Goal: Task Accomplishment & Management: Manage account settings

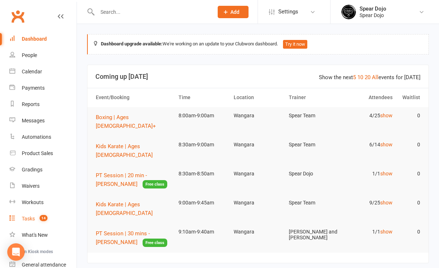
click at [31, 216] on div "Tasks" at bounding box center [28, 218] width 13 height 6
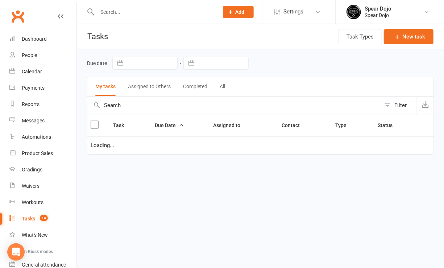
select select "started"
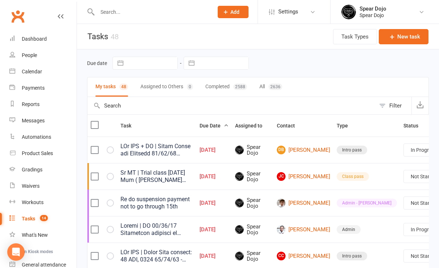
scroll to position [0, 14]
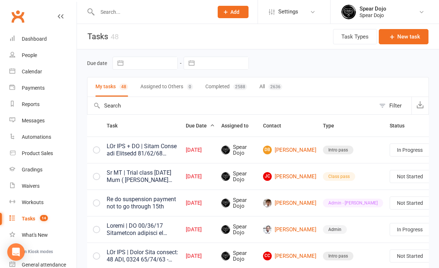
click at [374, 179] on link "Edit" at bounding box center [383, 178] width 72 height 15
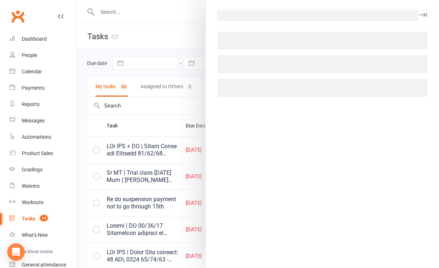
scroll to position [0, 8]
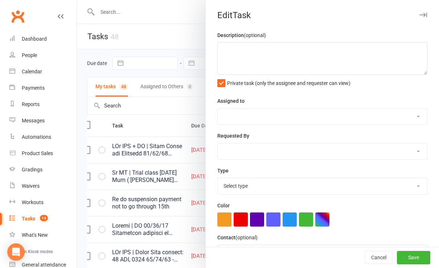
type textarea "PJr ZDK + MT | Needs Photo and Uniforms [DATE] Attended and purchased club sing…"
select select "43986"
type input "[DATE]"
type input "4:45pm"
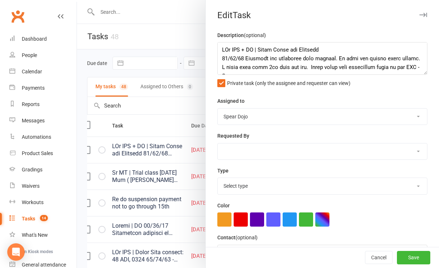
select select "21686"
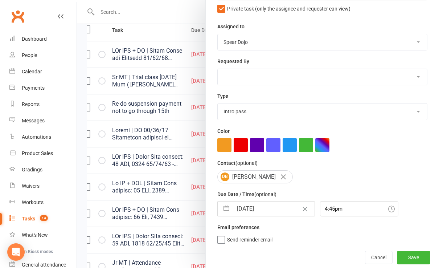
scroll to position [96, 0]
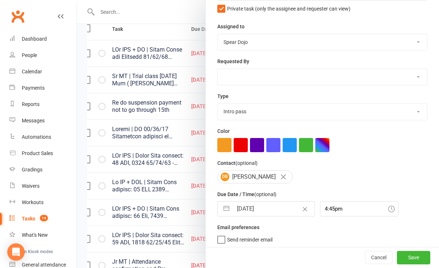
drag, startPoint x: 219, startPoint y: 203, endPoint x: 227, endPoint y: 202, distance: 8.0
click at [220, 203] on button "button" at bounding box center [226, 208] width 13 height 15
select select "7"
select select "2025"
select select "8"
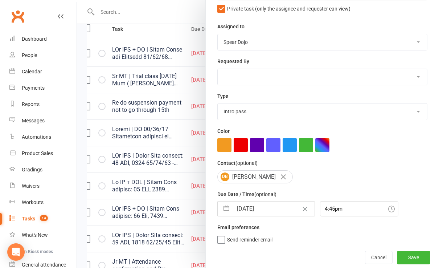
select select "2025"
select select "9"
select select "2025"
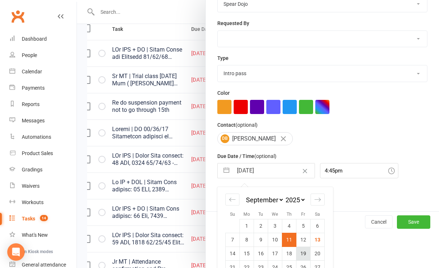
scroll to position [139, 0]
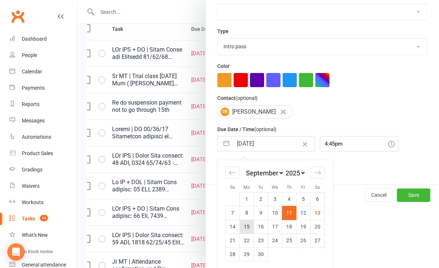
click at [243, 226] on td "15" at bounding box center [247, 226] width 14 height 14
type input "[DATE]"
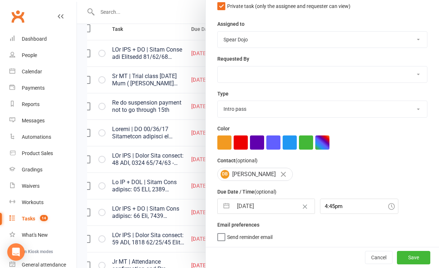
scroll to position [74, 0]
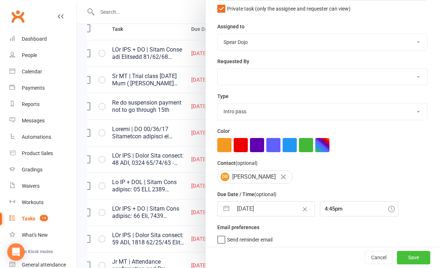
click at [400, 256] on button "Save" at bounding box center [413, 257] width 33 height 13
select select "started"
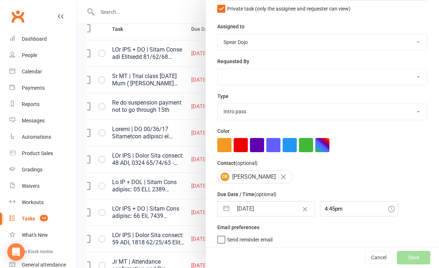
select select "started"
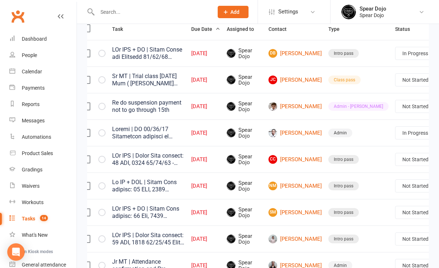
select select "started"
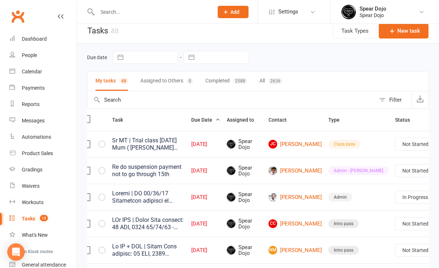
scroll to position [0, 0]
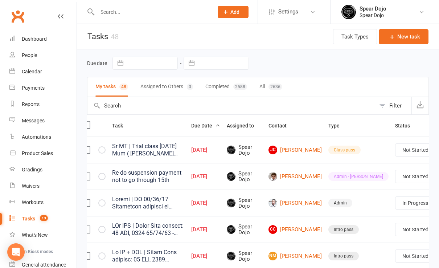
click at [372, 179] on link "Edit" at bounding box center [389, 178] width 72 height 15
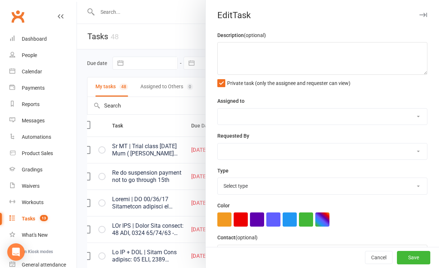
type textarea "Sr MT | Trial class [DATE] Mum ( [PERSON_NAME] phoned ) I couldn't get her to d…"
select select "43986"
type input "[DATE]"
type input "6:30pm"
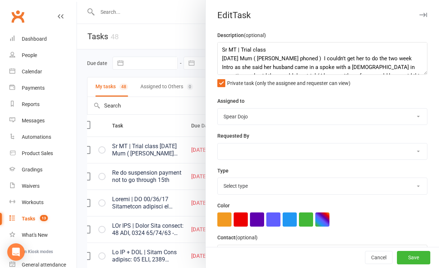
select select "31105"
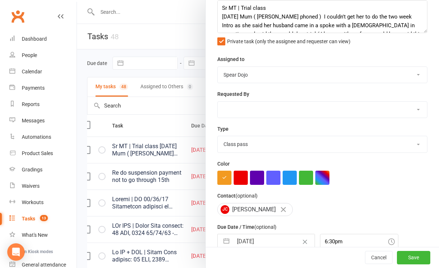
scroll to position [74, 0]
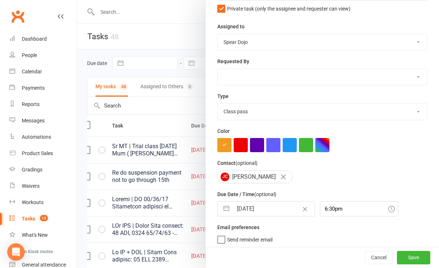
click at [224, 206] on button "button" at bounding box center [226, 208] width 13 height 15
select select "7"
select select "2025"
select select "8"
select select "2025"
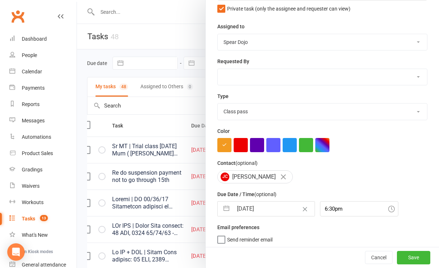
select select "9"
select select "2025"
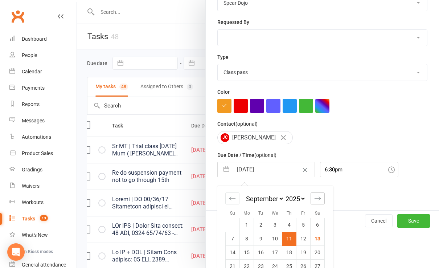
scroll to position [139, 0]
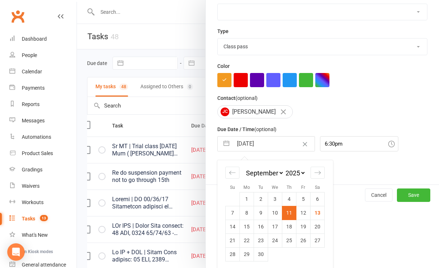
click at [151, 110] on div at bounding box center [258, 134] width 362 height 268
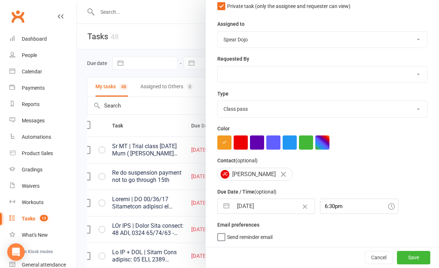
scroll to position [74, 0]
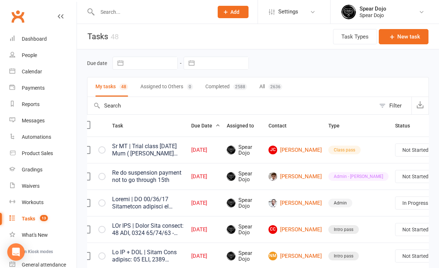
click at [124, 10] on input "text" at bounding box center [151, 12] width 113 height 10
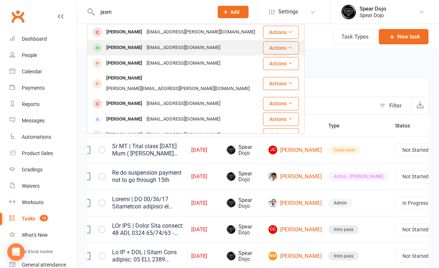
type input "jasm"
click at [125, 46] on div "[PERSON_NAME]" at bounding box center [124, 47] width 40 height 11
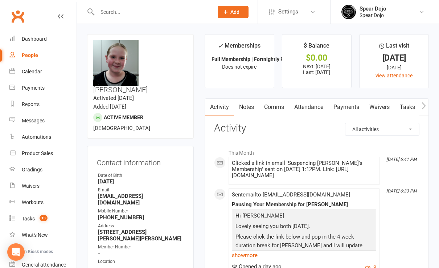
click at [340, 105] on link "Payments" at bounding box center [346, 107] width 36 height 17
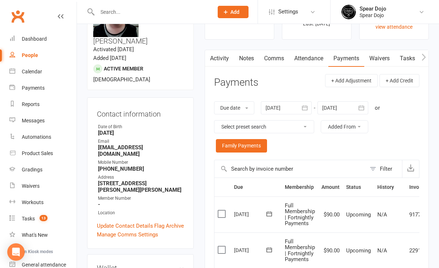
scroll to position [48, 0]
click at [359, 107] on icon "button" at bounding box center [360, 107] width 7 height 7
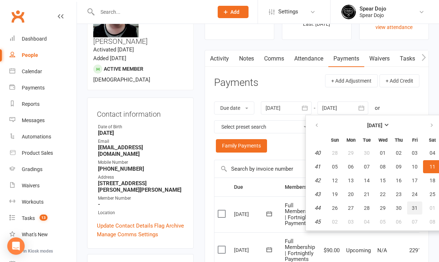
click at [413, 207] on span "31" at bounding box center [414, 208] width 6 height 6
type input "[DATE]"
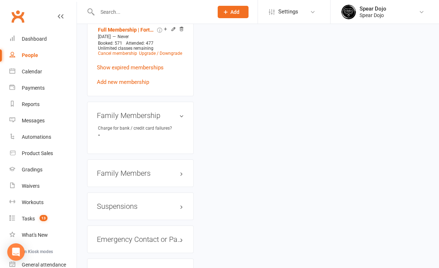
scroll to position [628, 0]
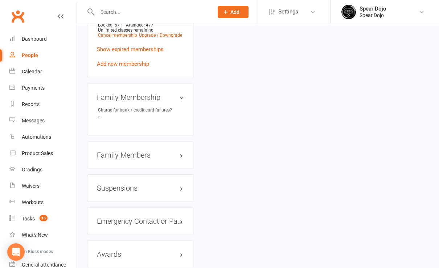
click at [182, 184] on h3 "Suspensions" at bounding box center [140, 188] width 87 height 8
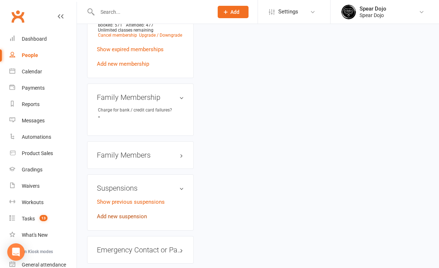
click at [137, 213] on link "Add new suspension" at bounding box center [122, 216] width 50 height 7
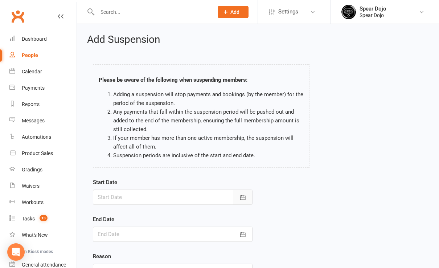
click at [240, 196] on icon "button" at bounding box center [242, 197] width 5 height 5
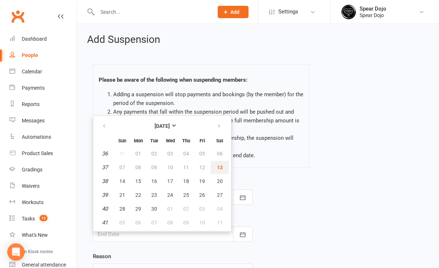
click at [220, 166] on span "13" at bounding box center [220, 167] width 6 height 6
type input "[DATE]"
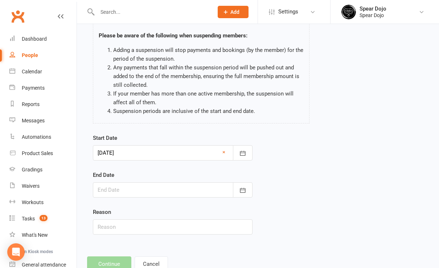
scroll to position [67, 0]
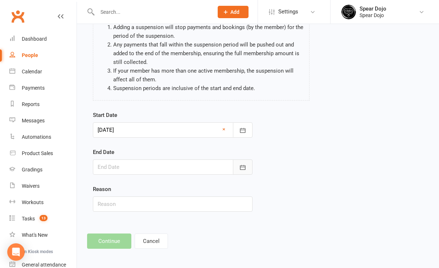
click at [244, 165] on icon "button" at bounding box center [242, 167] width 7 height 7
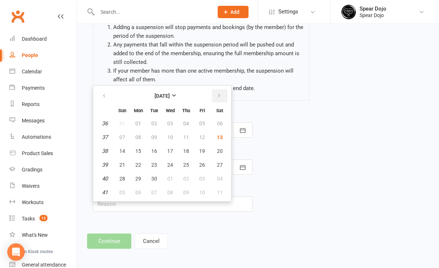
click at [220, 94] on icon "button" at bounding box center [218, 96] width 5 height 6
click at [139, 149] on span "13" at bounding box center [138, 151] width 6 height 6
type input "[DATE]"
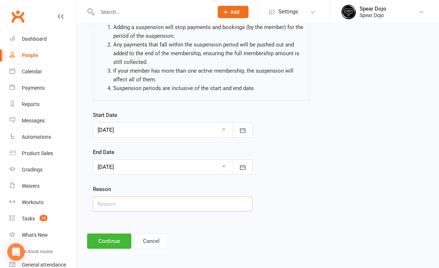
click at [119, 205] on input "text" at bounding box center [173, 203] width 160 height 15
type input "Injured"
click at [123, 236] on button "Continue" at bounding box center [109, 240] width 44 height 15
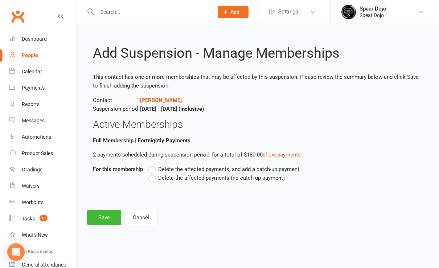
scroll to position [0, 0]
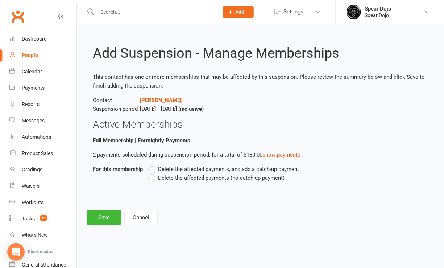
click at [154, 178] on label "Delete the affected payments (no catch-up payment)" at bounding box center [216, 177] width 136 height 9
click at [153, 173] on input "Delete the affected payments (no catch-up payment)" at bounding box center [150, 173] width 5 height 0
click at [98, 216] on button "Save" at bounding box center [104, 217] width 34 height 15
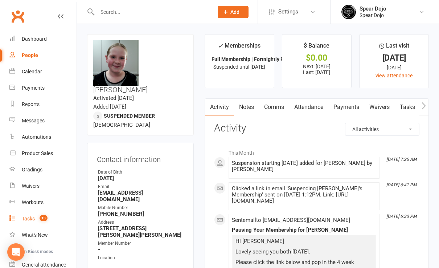
click at [26, 220] on div "Tasks" at bounding box center [28, 218] width 13 height 6
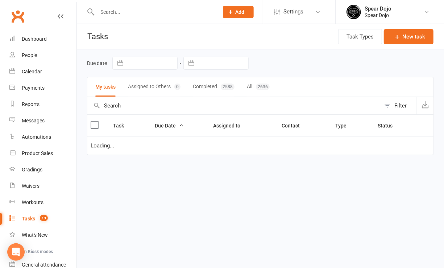
select select "started"
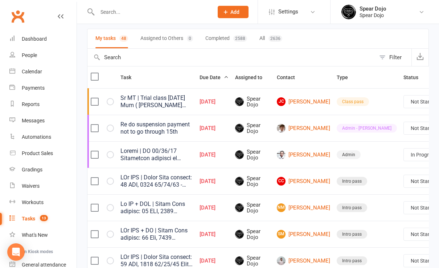
scroll to position [0, 14]
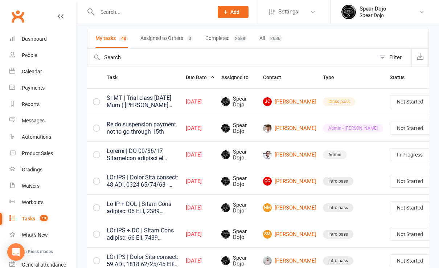
click at [382, 128] on link "Edit" at bounding box center [383, 130] width 72 height 15
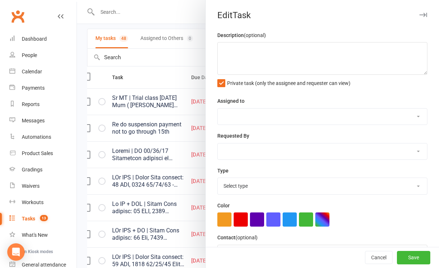
type textarea "Sr MT | Trial class [DATE] Mum ( [PERSON_NAME] phoned ) I couldn't get her to d…"
select select "43986"
type input "[DATE]"
type input "6:30pm"
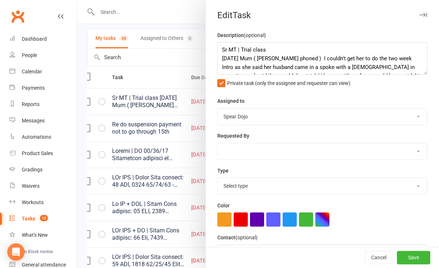
select select "31105"
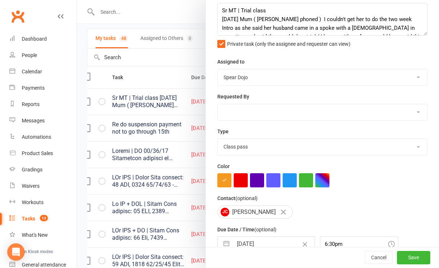
scroll to position [74, 0]
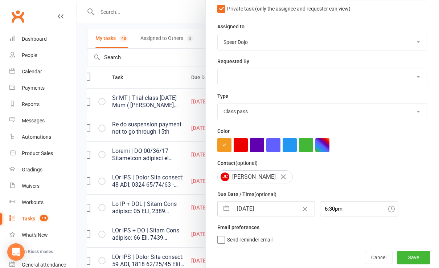
click at [220, 205] on button "button" at bounding box center [226, 208] width 13 height 15
select select "7"
select select "2025"
select select "8"
select select "2025"
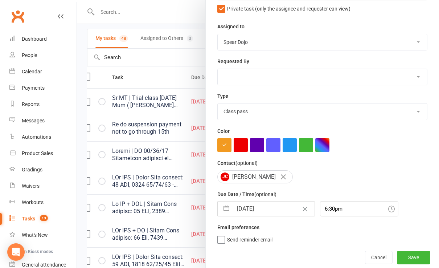
select select "9"
select select "2025"
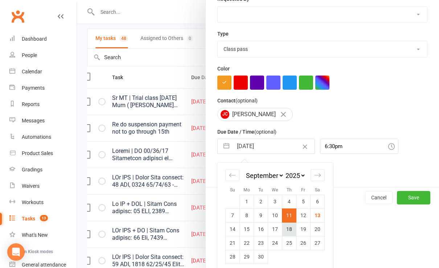
scroll to position [139, 0]
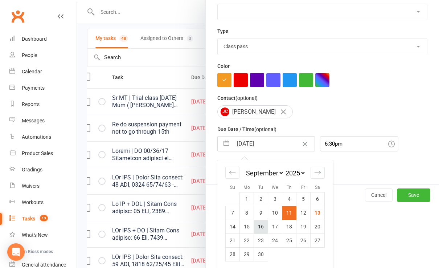
click at [256, 225] on td "16" at bounding box center [261, 226] width 14 height 14
type input "[DATE]"
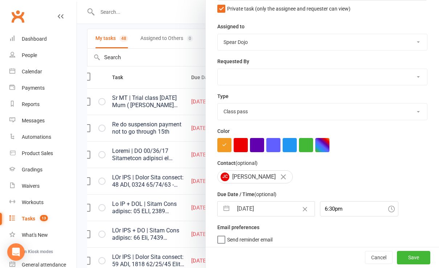
click at [221, 206] on button "button" at bounding box center [226, 208] width 13 height 15
select select "7"
select select "2025"
select select "8"
select select "2025"
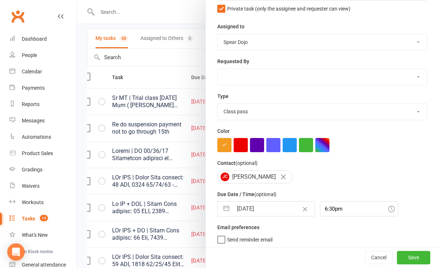
select select "9"
select select "2025"
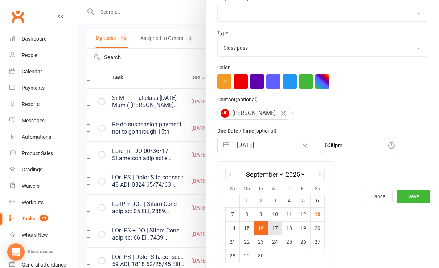
scroll to position [139, 0]
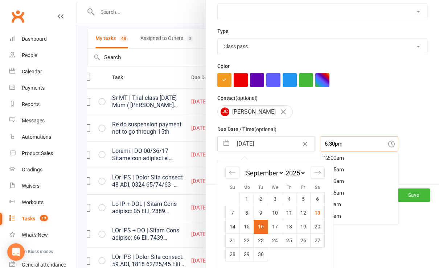
click at [328, 138] on input "6:30pm" at bounding box center [359, 143] width 78 height 15
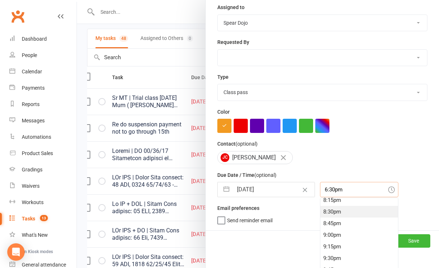
scroll to position [895, 0]
click at [322, 232] on div "8:00pm" at bounding box center [359, 237] width 78 height 12
type input "8:00pm"
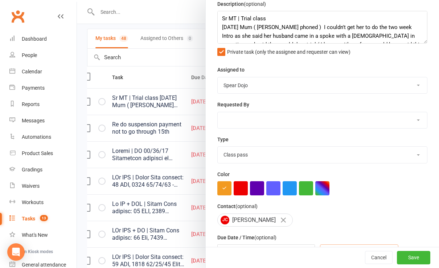
scroll to position [0, 0]
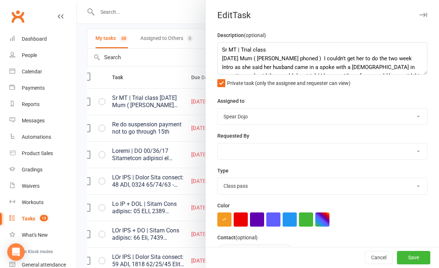
click at [235, 179] on select "1-month voucher 7-day vip pass Admin Admin - [PERSON_NAME] Admin - [PERSON_NAME…" at bounding box center [322, 186] width 209 height 16
select select "21602"
click at [218, 178] on select "1-month voucher 7-day vip pass Admin Admin - [PERSON_NAME] Admin - [PERSON_NAME…" at bounding box center [322, 186] width 209 height 16
click at [266, 48] on textarea "Sr MT | Trial class [DATE] Mum ( [PERSON_NAME] phoned ) I couldn't get her to d…" at bounding box center [322, 58] width 210 height 33
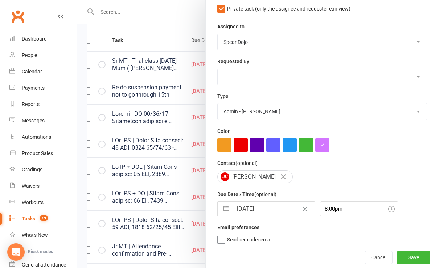
scroll to position [96, 0]
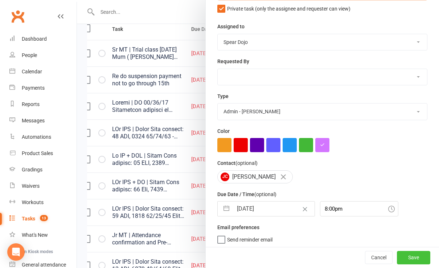
type textarea "Sr MT | Trial class [PERSON_NAME] will follow up [DATE] Mum ( [PERSON_NAME] pho…"
click at [402, 256] on button "Save" at bounding box center [413, 257] width 33 height 13
select select "started"
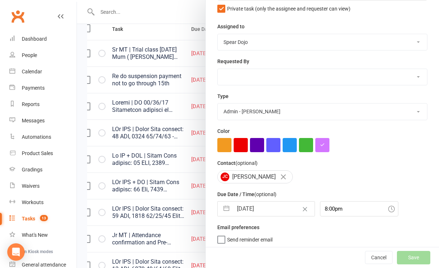
select select "started"
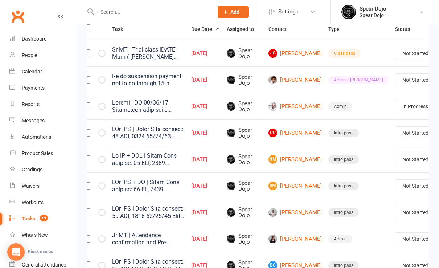
select select "started"
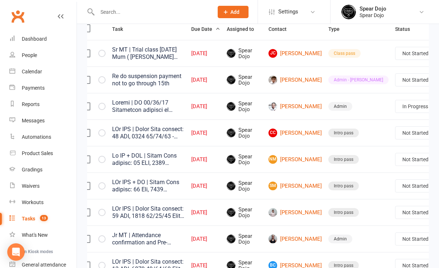
select select "started"
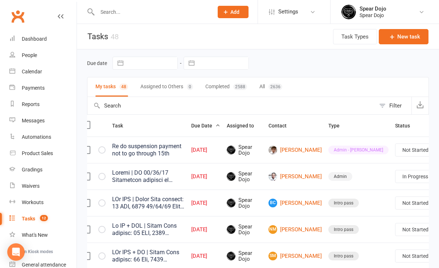
scroll to position [0, 14]
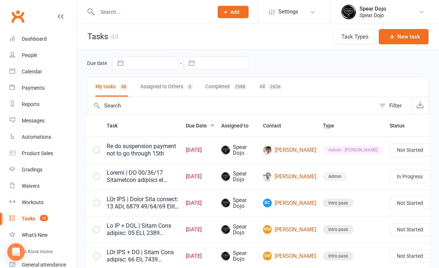
click at [365, 179] on link "Edit" at bounding box center [383, 178] width 72 height 15
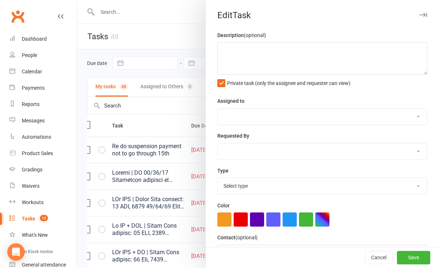
type textarea "Re do suspension payment not to go through 15th"
select select "43986"
type input "[DATE]"
type input "8:00pm"
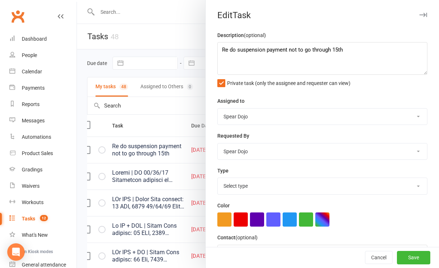
select select "21602"
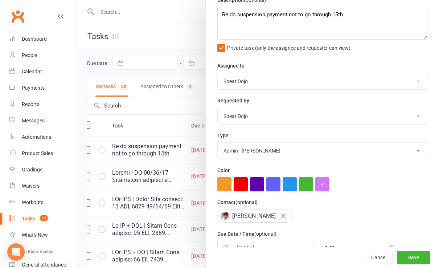
scroll to position [75, 0]
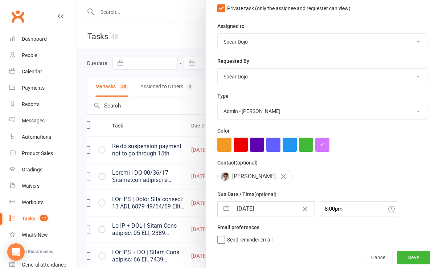
click at [220, 205] on button "button" at bounding box center [226, 208] width 13 height 15
select select "7"
select select "2025"
select select "8"
select select "2025"
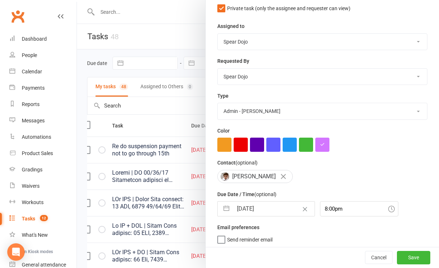
select select "9"
select select "2025"
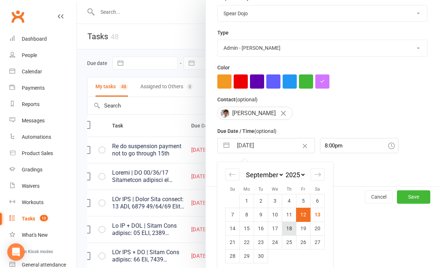
scroll to position [140, 0]
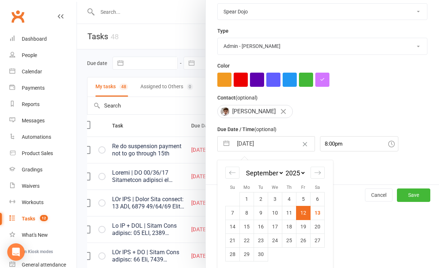
drag, startPoint x: 227, startPoint y: 225, endPoint x: 233, endPoint y: 223, distance: 5.7
click at [228, 225] on td "14" at bounding box center [232, 226] width 14 height 14
type input "[DATE]"
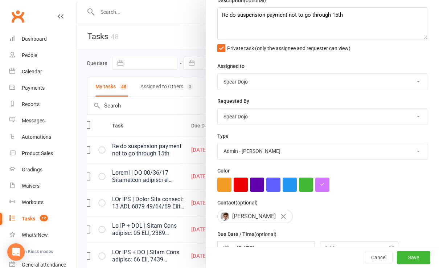
scroll to position [0, 0]
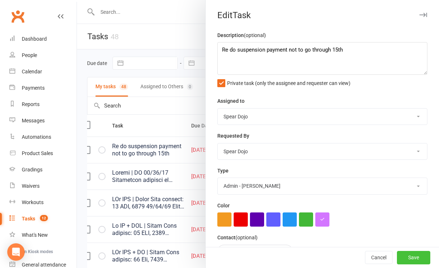
click at [405, 255] on button "Save" at bounding box center [413, 257] width 33 height 13
select select "started"
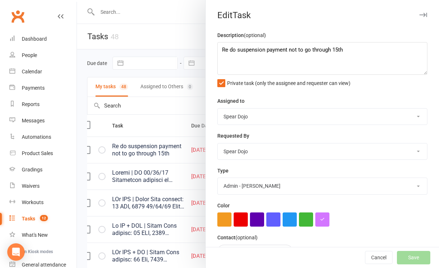
select select "started"
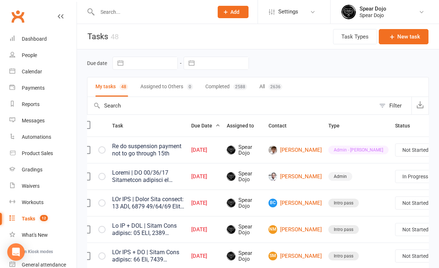
select select "started"
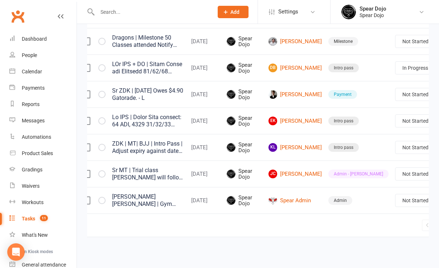
scroll to position [589, 0]
click at [376, 196] on link "Edit" at bounding box center [389, 202] width 72 height 15
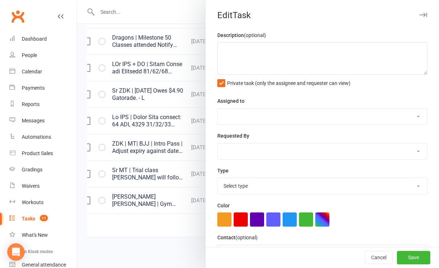
type textarea "Sr MT | Trial class [PERSON_NAME] will follow up [DATE] Mum ( [PERSON_NAME] pho…"
select select "43986"
type input "[DATE]"
type input "8:00pm"
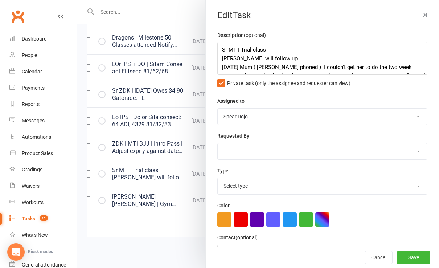
select select "21602"
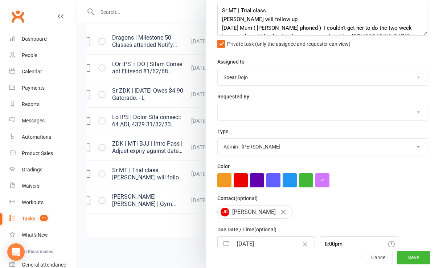
scroll to position [74, 0]
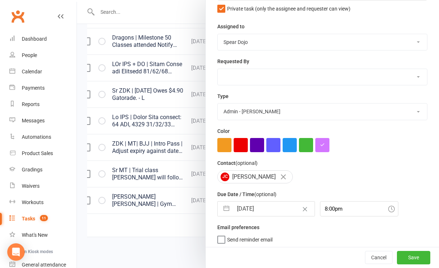
click at [222, 207] on button "button" at bounding box center [226, 208] width 13 height 15
select select "7"
select select "2025"
select select "8"
select select "2025"
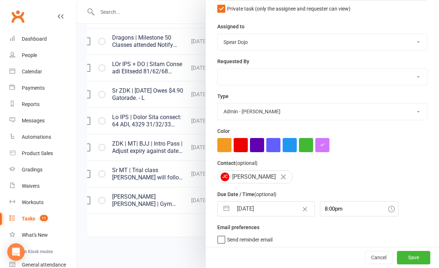
select select "9"
select select "2025"
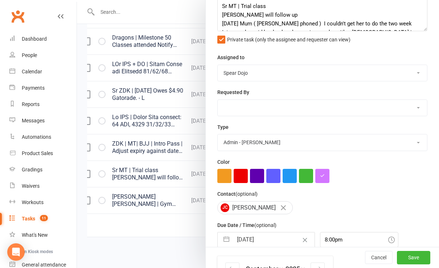
scroll to position [139, 0]
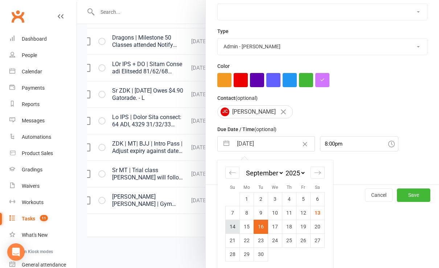
click at [226, 225] on td "14" at bounding box center [232, 226] width 14 height 14
type input "[DATE]"
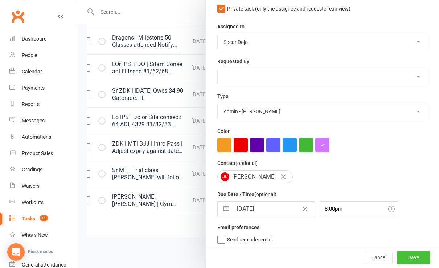
click at [403, 255] on button "Save" at bounding box center [413, 257] width 33 height 13
select select "started"
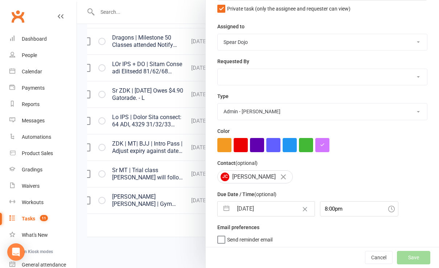
select select "started"
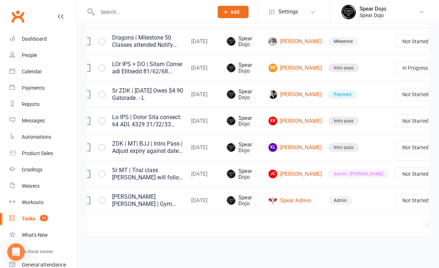
select select "started"
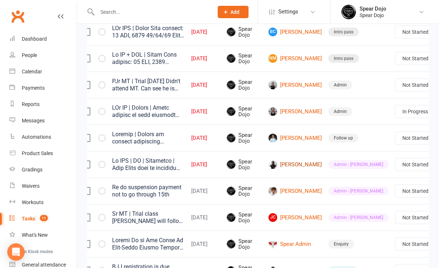
scroll to position [203, 0]
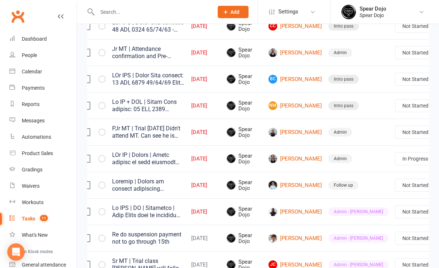
click at [378, 215] on link "Edit" at bounding box center [389, 215] width 72 height 15
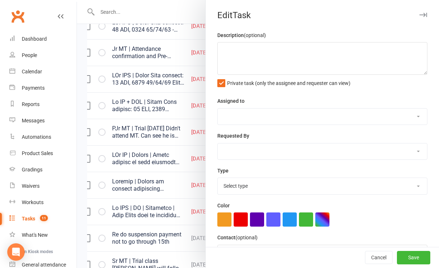
type textarea "Loremip | Dolors am consect adipiscing 28/67/66 Eli se doeiu t incidid ut labor…"
select select "43986"
type input "[DATE]"
type input "12:00pm"
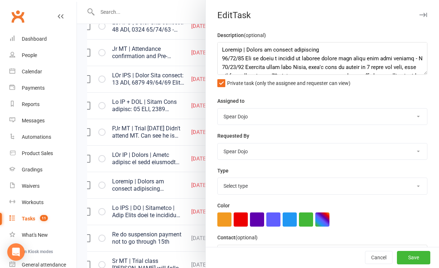
select select "19887"
click at [137, 195] on div at bounding box center [258, 134] width 362 height 268
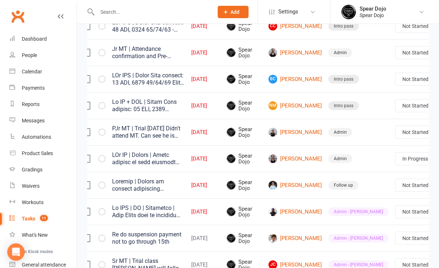
click at [406, 189] on select "Not Started In Progress Waiting Complete" at bounding box center [422, 185] width 54 height 12
click at [395, 181] on select "Not Started In Progress Waiting Complete" at bounding box center [422, 185] width 54 height 12
select select "unstarted"
select select "started"
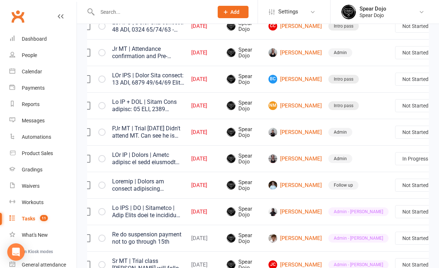
select select "started"
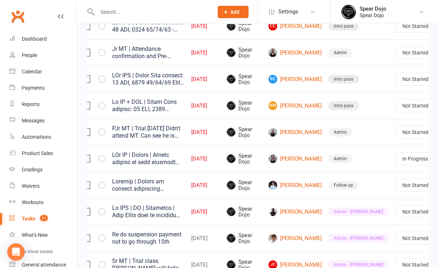
select select "started"
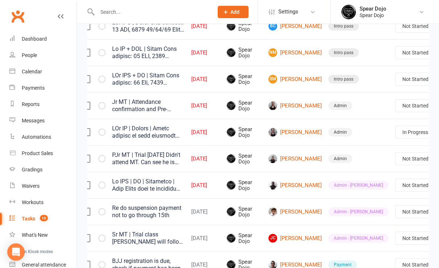
click at [389, 164] on link "Edit" at bounding box center [389, 163] width 72 height 15
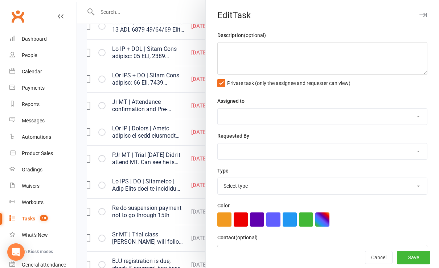
type textarea "PJr MT | Joined | Check payment to join together [PERSON_NAME] ,please read car…"
select select "43986"
type input "[DATE]"
type input "10:30am"
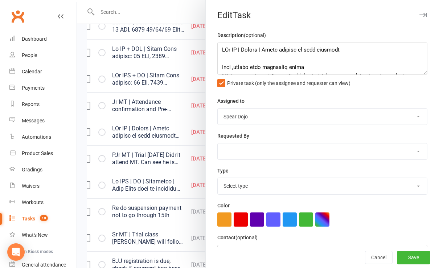
select select "19839"
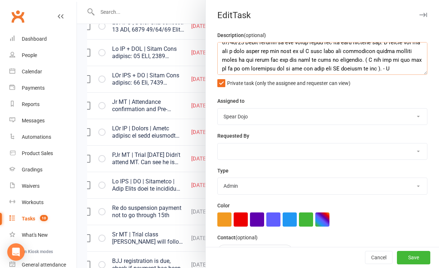
scroll to position [116, 0]
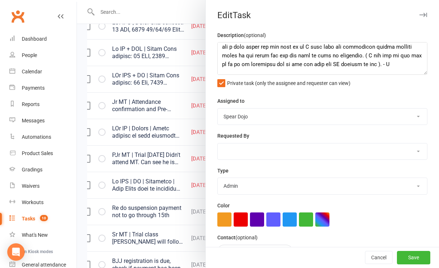
click at [137, 141] on div at bounding box center [258, 134] width 362 height 268
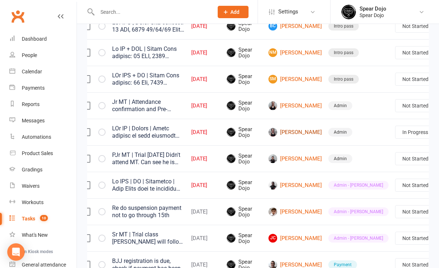
click at [285, 133] on link "[PERSON_NAME]" at bounding box center [294, 132] width 53 height 9
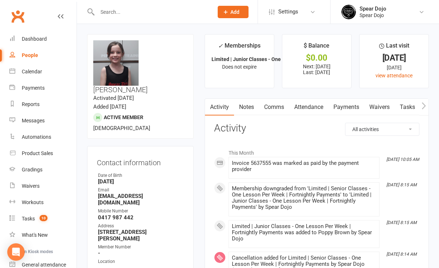
click at [345, 106] on link "Payments" at bounding box center [346, 107] width 36 height 17
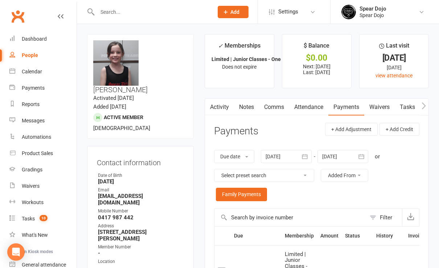
click at [406, 105] on link "Tasks" at bounding box center [406, 107] width 25 height 17
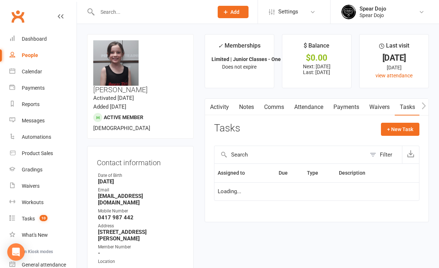
select select "started"
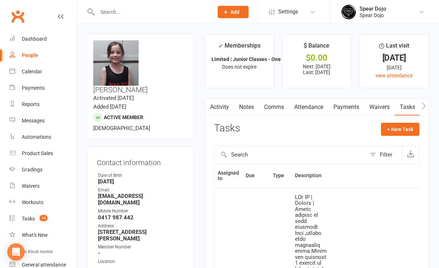
click at [346, 105] on link "Payments" at bounding box center [346, 107] width 36 height 17
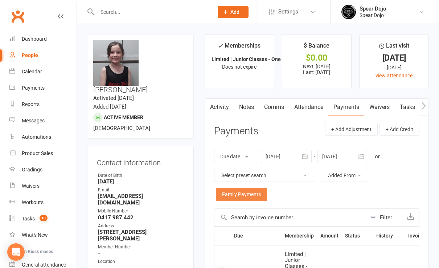
click at [244, 194] on link "Family Payments" at bounding box center [241, 193] width 51 height 13
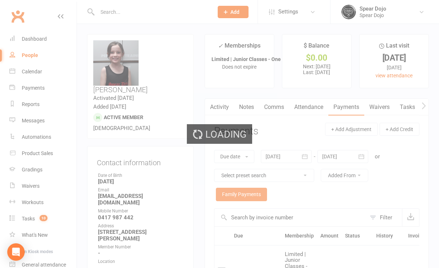
scroll to position [37, 0]
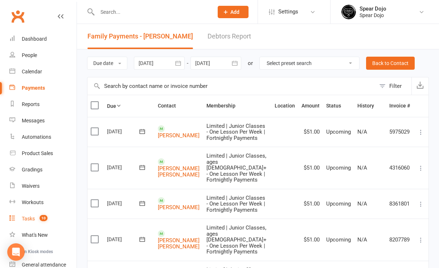
click at [25, 216] on div "Tasks" at bounding box center [28, 218] width 13 height 6
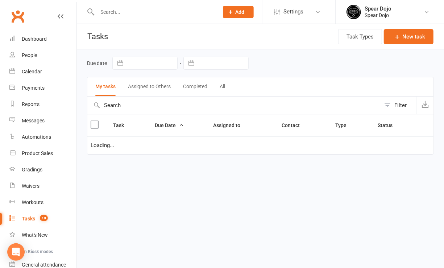
select select "started"
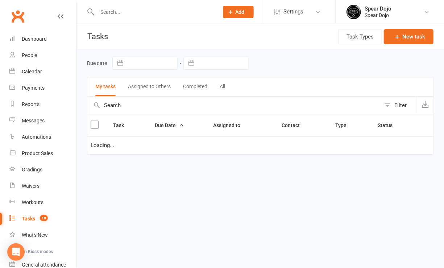
select select "started"
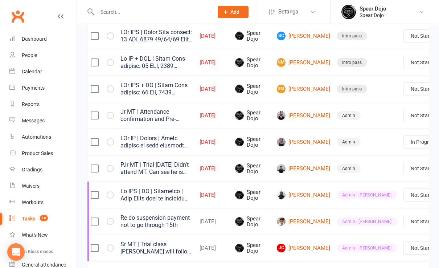
scroll to position [0, 14]
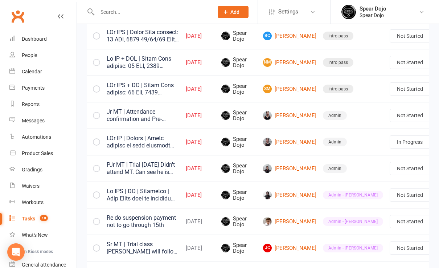
click at [371, 173] on link "Edit" at bounding box center [383, 172] width 72 height 15
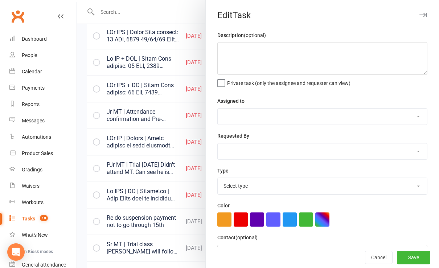
scroll to position [0, 8]
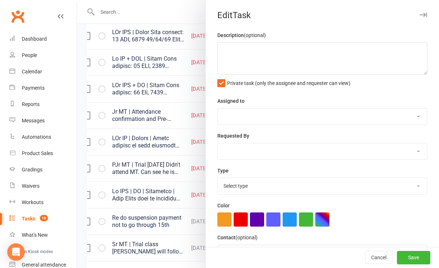
type textarea "PJr MT | Joined | Check payment to join together [PERSON_NAME] ,please read car…"
select select "43986"
type input "[DATE]"
type input "10:30am"
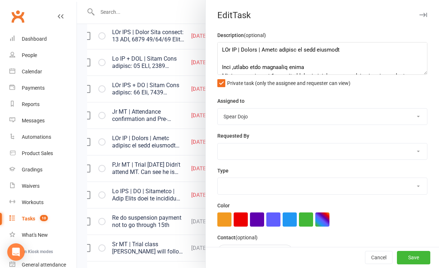
select select "19839"
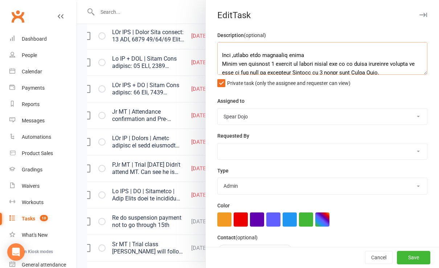
scroll to position [0, 0]
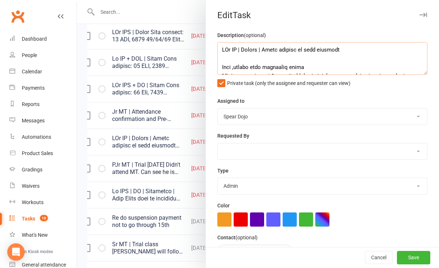
drag, startPoint x: 220, startPoint y: 59, endPoint x: 231, endPoint y: 57, distance: 11.0
click at [222, 59] on textarea at bounding box center [322, 58] width 210 height 33
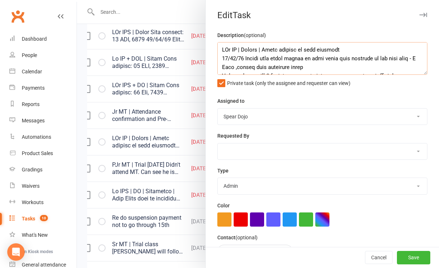
click at [342, 49] on textarea at bounding box center [322, 58] width 210 height 33
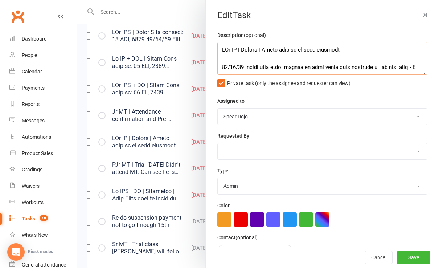
click at [256, 67] on textarea at bounding box center [322, 58] width 210 height 33
click at [219, 67] on textarea at bounding box center [322, 58] width 210 height 33
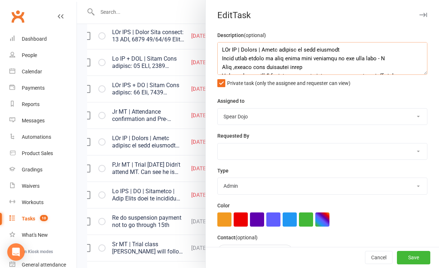
click at [341, 52] on textarea at bounding box center [322, 58] width 210 height 33
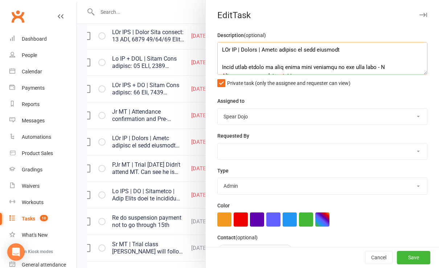
click at [223, 68] on textarea at bounding box center [322, 58] width 210 height 33
click at [348, 102] on div "Assigned to Spear Dojo [PERSON_NAME] [PERSON_NAME] [PERSON_NAME] [PERSON_NAME] …" at bounding box center [322, 110] width 210 height 28
click at [217, 66] on textarea at bounding box center [322, 58] width 210 height 33
click at [235, 66] on textarea at bounding box center [322, 58] width 210 height 33
click at [236, 66] on textarea at bounding box center [322, 58] width 210 height 33
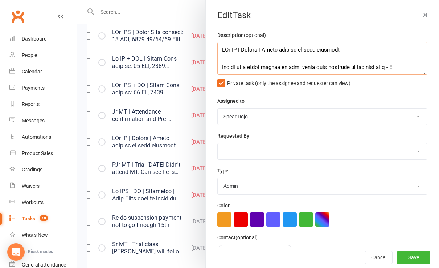
click at [400, 65] on textarea at bounding box center [322, 58] width 210 height 33
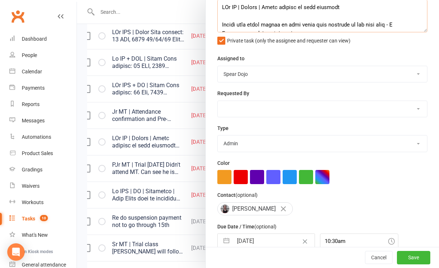
scroll to position [48, 0]
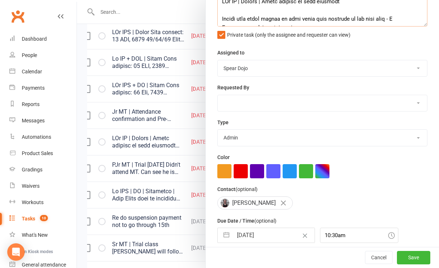
type textarea "PJr MT | Joined | Check payment to join together Please send email asking if th…"
click at [220, 233] on button "button" at bounding box center [226, 235] width 13 height 15
select select "7"
select select "2025"
select select "8"
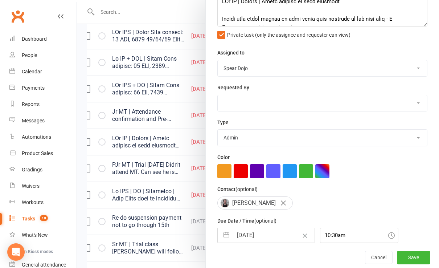
select select "2025"
select select "9"
select select "2025"
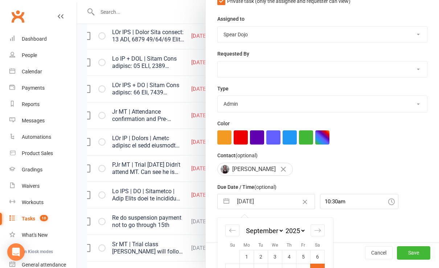
scroll to position [140, 0]
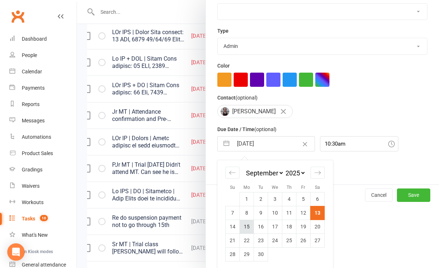
click at [243, 224] on td "15" at bounding box center [247, 226] width 14 height 14
type input "[DATE]"
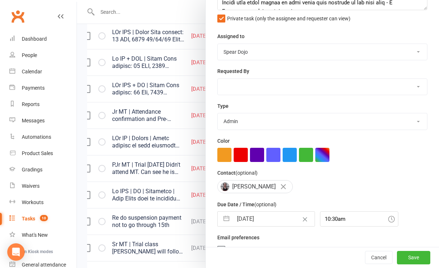
scroll to position [75, 0]
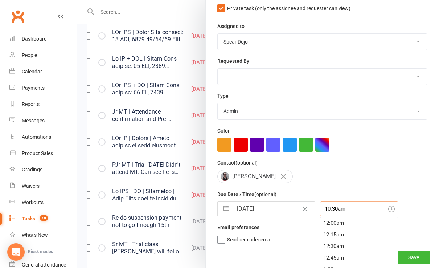
click at [338, 208] on input "10:30am" at bounding box center [359, 208] width 78 height 15
click at [323, 256] on div "10:00am" at bounding box center [359, 260] width 78 height 12
type input "10:00am"
click at [402, 255] on button "Save" at bounding box center [413, 257] width 33 height 13
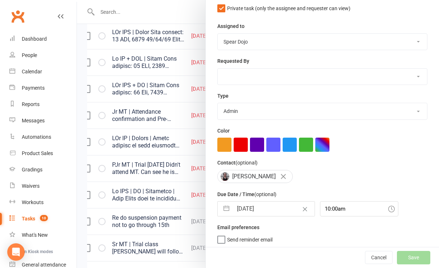
select select "started"
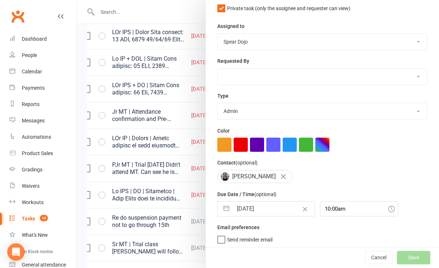
select select "started"
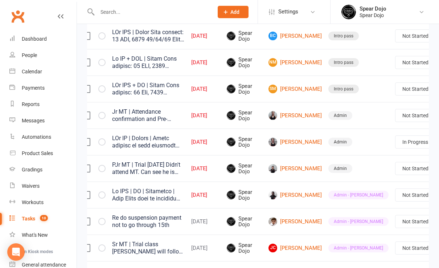
select select "started"
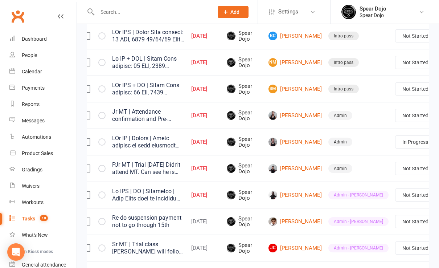
select select "started"
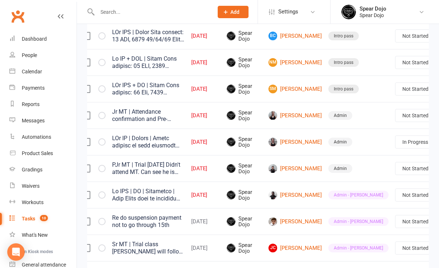
select select "started"
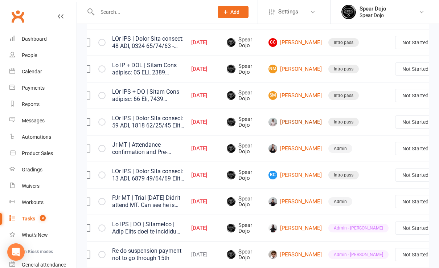
scroll to position [145, 0]
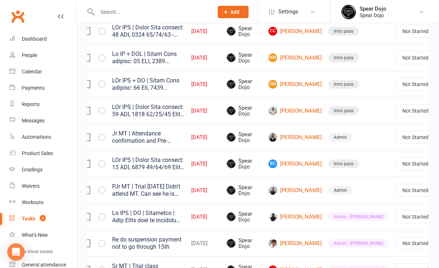
click at [377, 144] on link "Edit" at bounding box center [389, 142] width 72 height 15
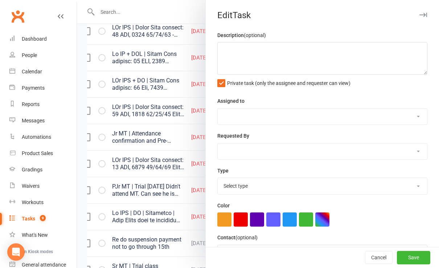
type textarea "PJr ZDK | Intro Pass expires: [DATE] [DATE] Didn't attend - S [DATE] Attended P…"
select select "43986"
type input "[DATE]"
type input "9:45am"
select select "21686"
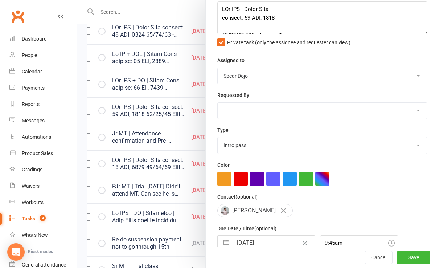
scroll to position [75, 0]
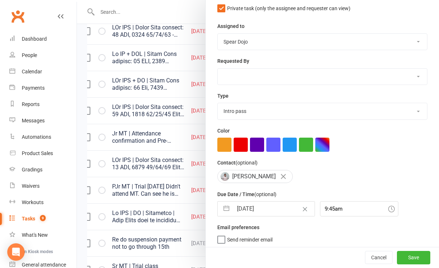
drag, startPoint x: 183, startPoint y: 214, endPoint x: 184, endPoint y: 190, distance: 23.6
click at [183, 212] on div at bounding box center [258, 134] width 362 height 268
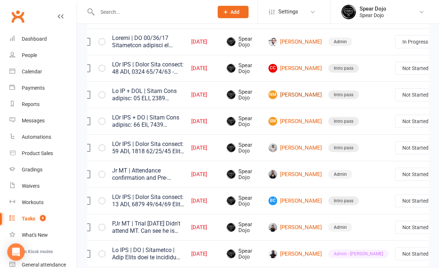
scroll to position [96, 0]
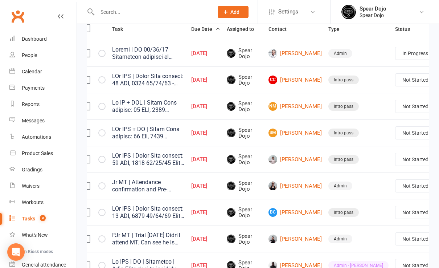
click at [385, 138] on link "Edit" at bounding box center [389, 138] width 72 height 15
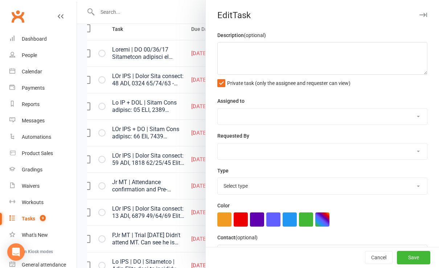
type textarea "Jr MT + ZDK | Intro Pass expires: [DATE] [DATE] Attended both classes , didn't …"
select select "43986"
type input "[DATE]"
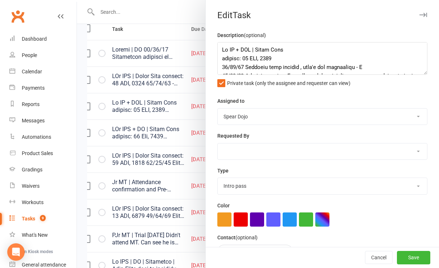
click at [173, 163] on div at bounding box center [258, 134] width 362 height 268
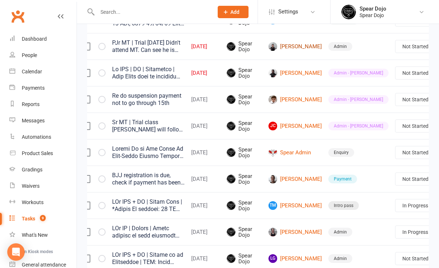
scroll to position [290, 0]
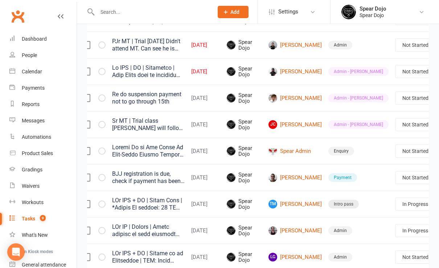
click at [364, 102] on link "Edit" at bounding box center [389, 102] width 72 height 15
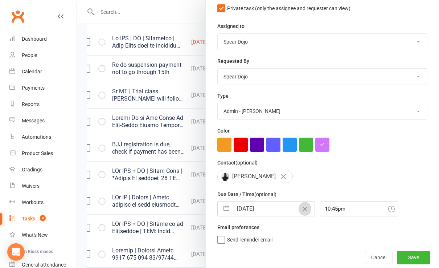
scroll to position [338, 0]
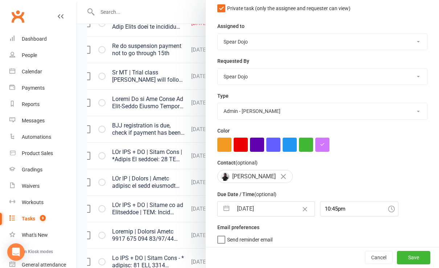
drag, startPoint x: 219, startPoint y: 204, endPoint x: 233, endPoint y: 208, distance: 14.9
click at [220, 204] on button "button" at bounding box center [226, 208] width 13 height 15
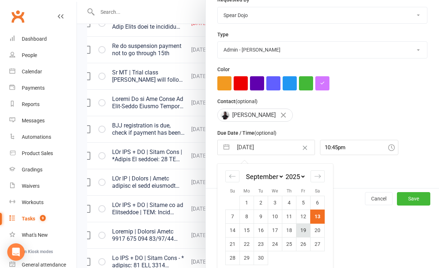
scroll to position [140, 0]
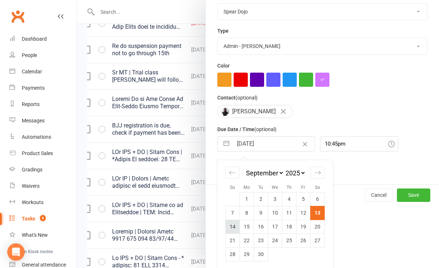
click at [227, 226] on td "14" at bounding box center [232, 226] width 14 height 14
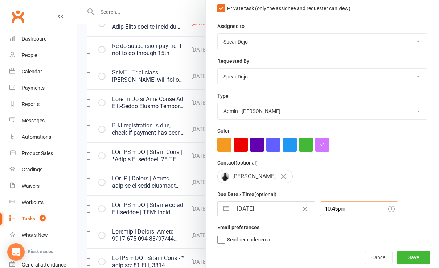
scroll to position [94, 0]
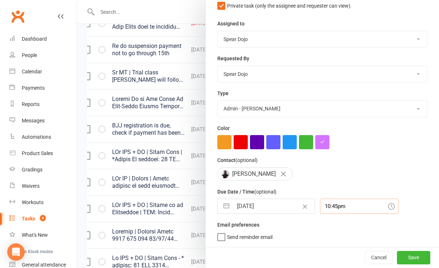
click at [337, 207] on div "10:45pm" at bounding box center [359, 205] width 78 height 15
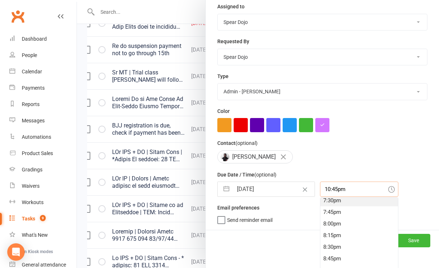
scroll to position [897, 0]
click at [324, 232] on div "8:00pm" at bounding box center [359, 235] width 78 height 12
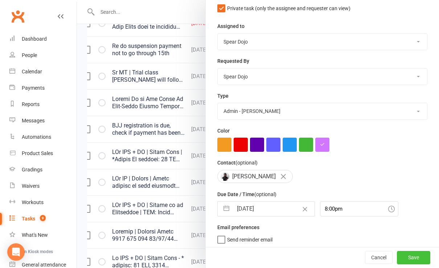
click at [401, 256] on button "Save" at bounding box center [413, 257] width 33 height 13
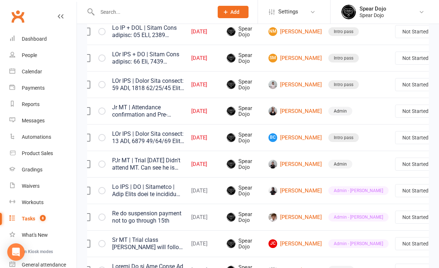
scroll to position [145, 0]
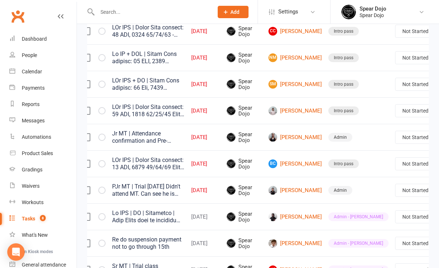
click at [383, 89] on link "Edit" at bounding box center [389, 89] width 72 height 15
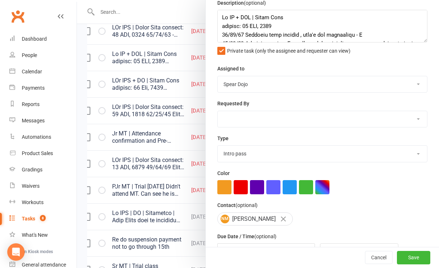
scroll to position [74, 0]
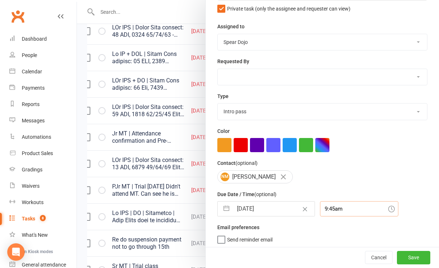
click at [320, 207] on input "9:45am" at bounding box center [359, 208] width 78 height 15
click at [401, 257] on button "Save" at bounding box center [413, 257] width 33 height 13
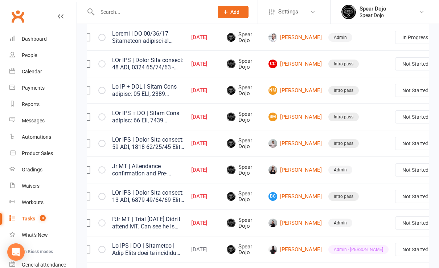
scroll to position [0, 0]
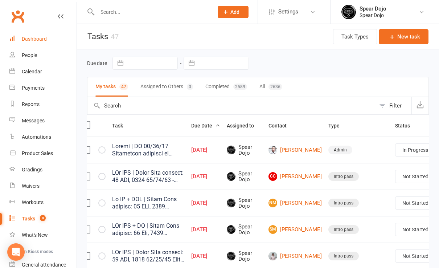
click at [32, 41] on div "Dashboard" at bounding box center [34, 39] width 25 height 6
